Goal: Transaction & Acquisition: Purchase product/service

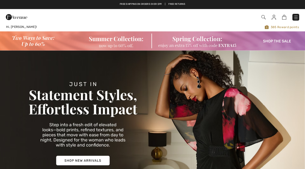
checkbox input "true"
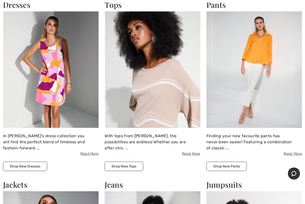
scroll to position [424, 0]
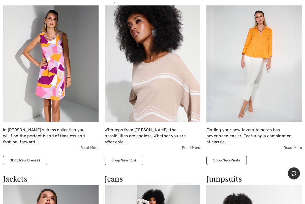
click at [127, 98] on img at bounding box center [151, 64] width 95 height 117
click at [126, 156] on button "Shop New Tops" at bounding box center [123, 160] width 39 height 9
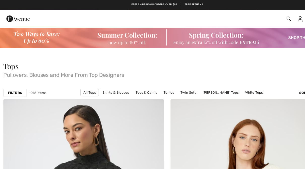
click at [12, 84] on strong "Filters" at bounding box center [13, 85] width 13 height 5
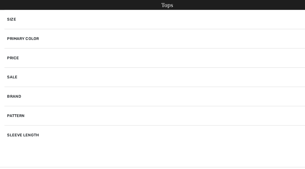
click at [12, 85] on div "Brand" at bounding box center [152, 88] width 297 height 18
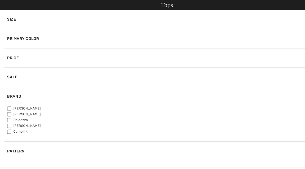
click at [10, 98] on input"] "[PERSON_NAME]" at bounding box center [9, 99] width 4 height 4
checkbox input"] "true"
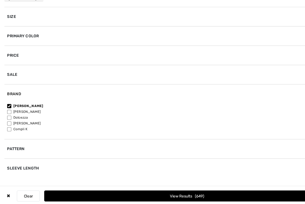
scroll to position [88, 0]
click at [11, 24] on div "Size" at bounding box center [152, 33] width 297 height 18
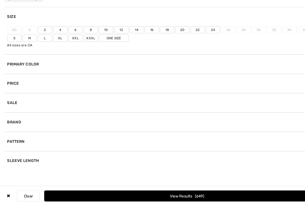
click at [94, 42] on label "10" at bounding box center [96, 45] width 13 height 7
click at [0, 0] on input"] "10" at bounding box center [0, 0] width 0 height 0
click at [152, 169] on button "View Results 318" at bounding box center [170, 197] width 260 height 10
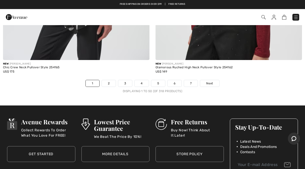
scroll to position [6157, 0]
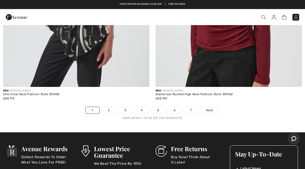
click at [109, 107] on link "2" at bounding box center [109, 110] width 14 height 7
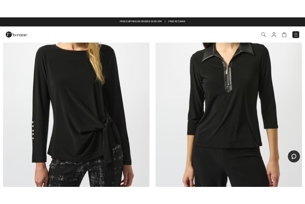
scroll to position [5531, 0]
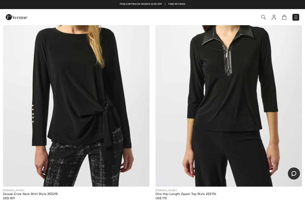
click at [70, 96] on img at bounding box center [76, 77] width 146 height 220
click at [68, 77] on img at bounding box center [76, 77] width 146 height 220
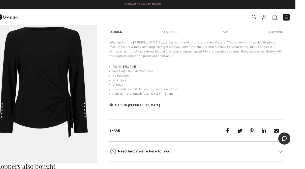
scroll to position [354, 0]
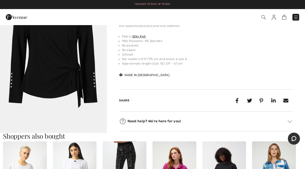
click at [84, 81] on img "5 / 5" at bounding box center [53, 53] width 107 height 160
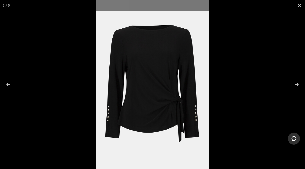
scroll to position [499, 0]
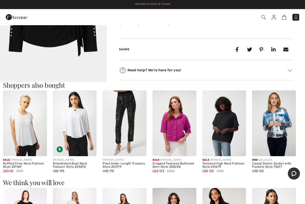
scroll to position [406, 0]
click at [121, 118] on img at bounding box center [124, 122] width 44 height 65
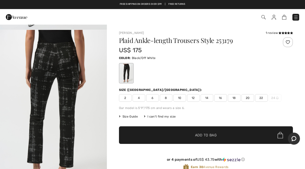
scroll to position [152, 0]
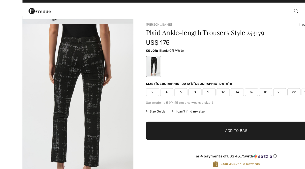
scroll to position [4, 0]
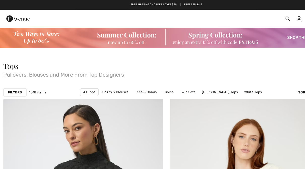
click at [13, 86] on strong "Filters" at bounding box center [13, 85] width 13 height 5
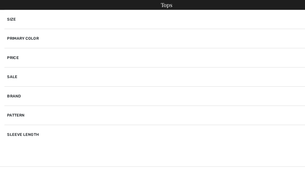
click at [13, 88] on div "Brand" at bounding box center [152, 88] width 297 height 18
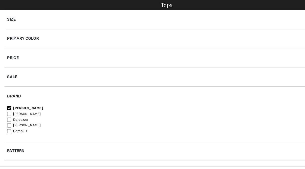
click at [17, 34] on div "Primary Color" at bounding box center [152, 35] width 297 height 18
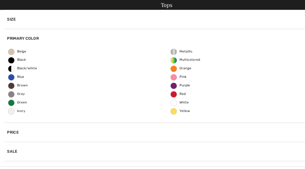
click at [17, 53] on span "Black" at bounding box center [16, 55] width 16 height 4
click at [0, 0] on input "Black" at bounding box center [0, 0] width 0 height 0
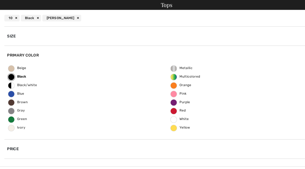
click at [11, 33] on div "Size" at bounding box center [152, 33] width 297 height 18
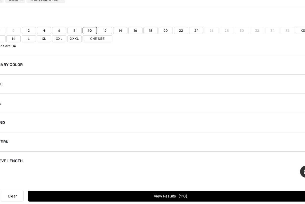
scroll to position [42, 0]
click at [143, 169] on button "View Results 118" at bounding box center [170, 197] width 260 height 10
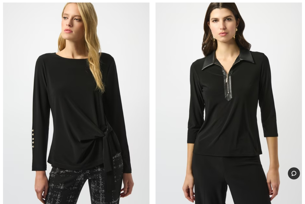
scroll to position [4789, 0]
click at [72, 111] on img at bounding box center [76, 102] width 146 height 220
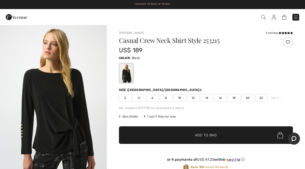
click at [179, 99] on span "10" at bounding box center [179, 98] width 13 height 8
click at [190, 135] on span "✔ Added to Bag" at bounding box center [198, 135] width 31 height 5
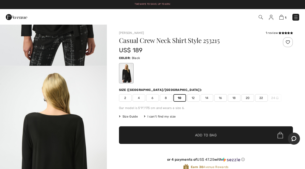
scroll to position [113, 0]
